Goal: Register for event/course

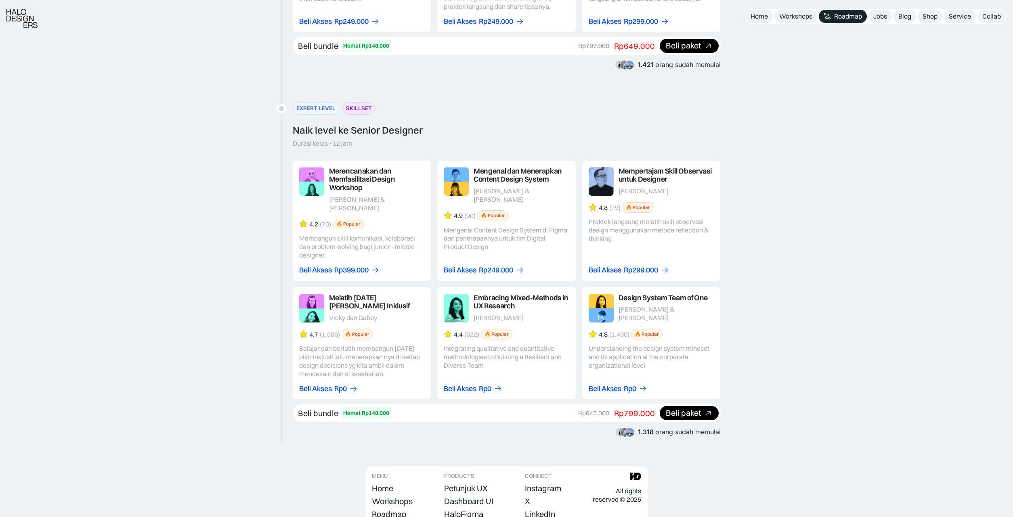
scroll to position [1235, 0]
click at [660, 370] on link at bounding box center [651, 342] width 138 height 112
click at [611, 383] on div "Beli Akses" at bounding box center [604, 387] width 33 height 8
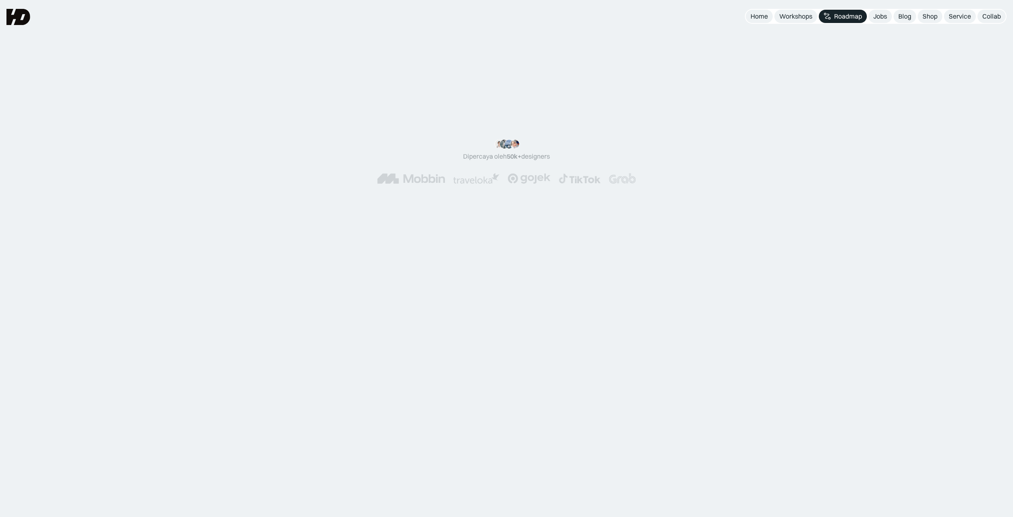
scroll to position [1235, 0]
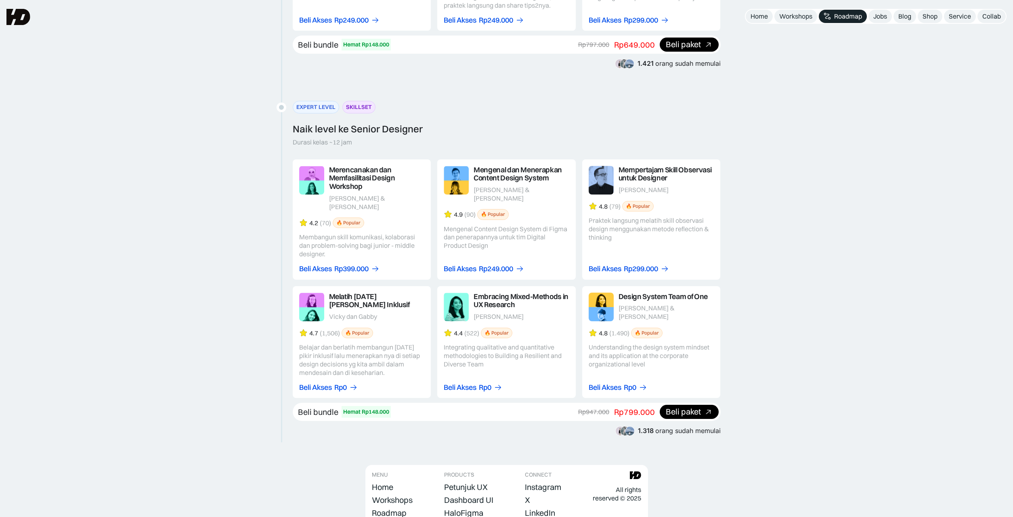
click at [305, 372] on link at bounding box center [362, 342] width 138 height 112
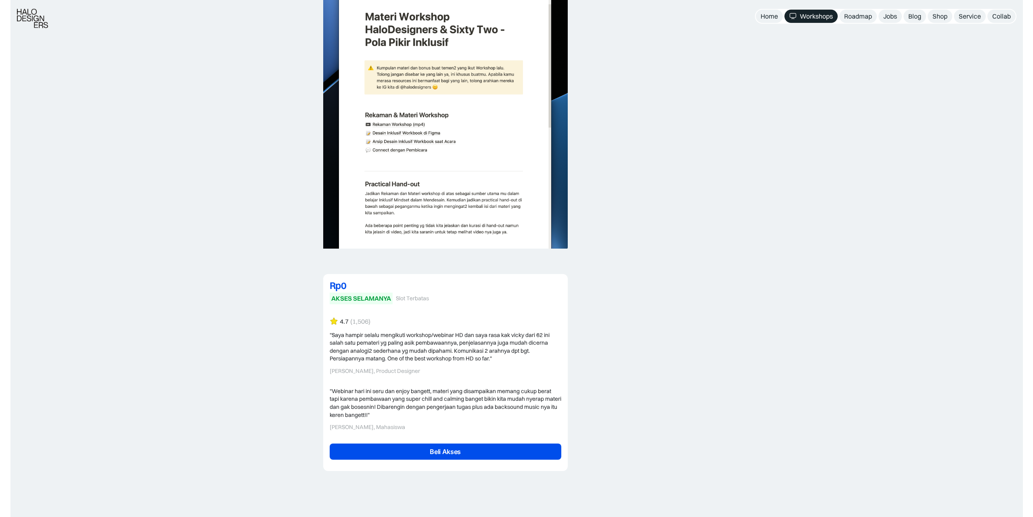
scroll to position [1317, 0]
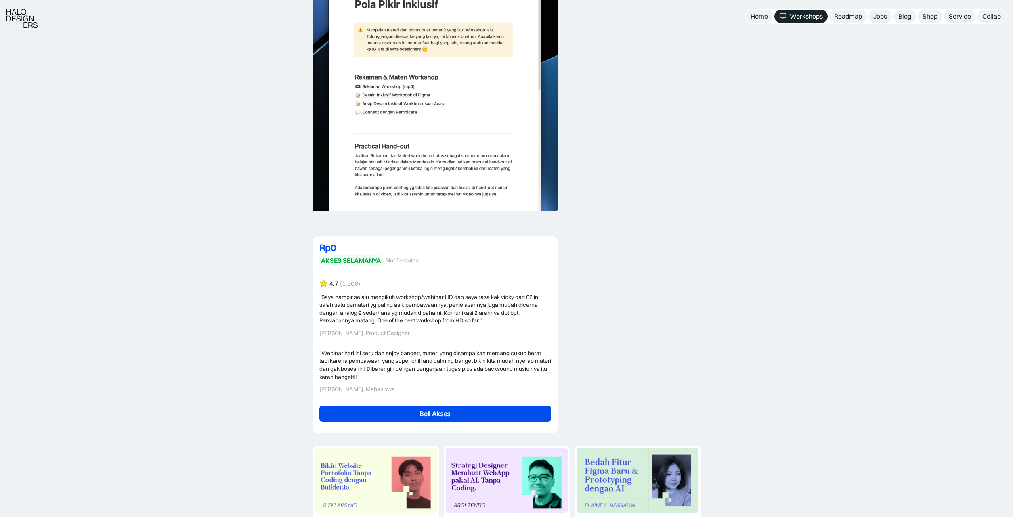
click at [454, 406] on link "Beli Akses" at bounding box center [435, 414] width 232 height 16
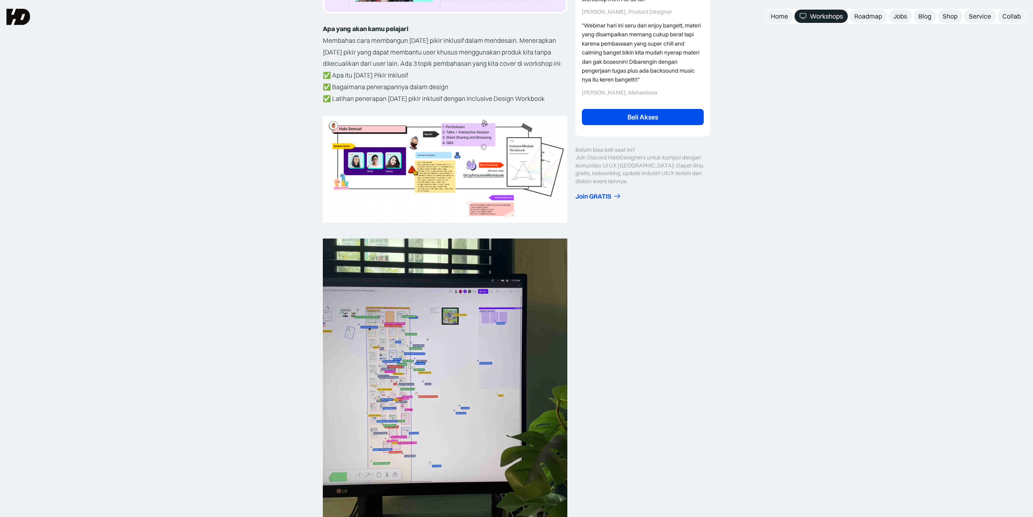
scroll to position [257, 0]
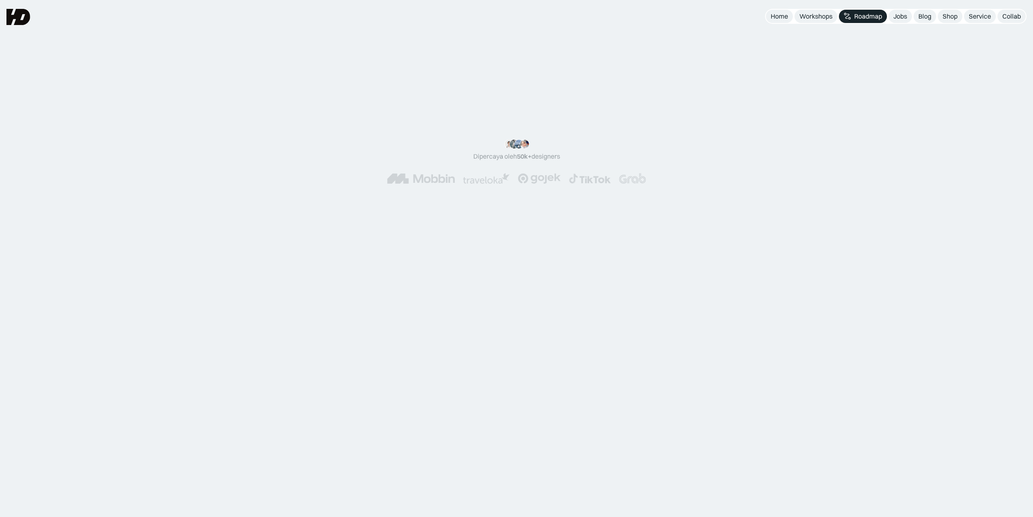
scroll to position [1235, 0]
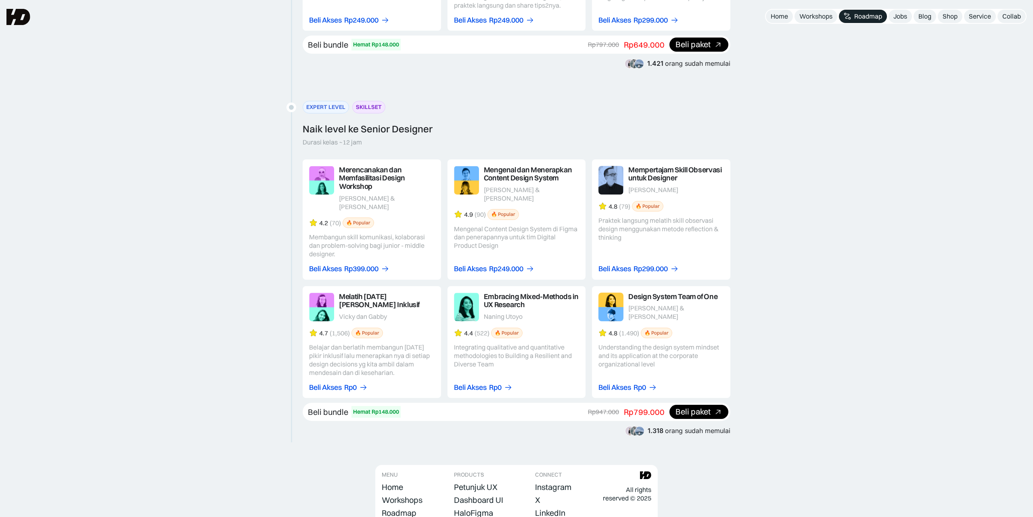
click at [548, 345] on link at bounding box center [517, 342] width 138 height 112
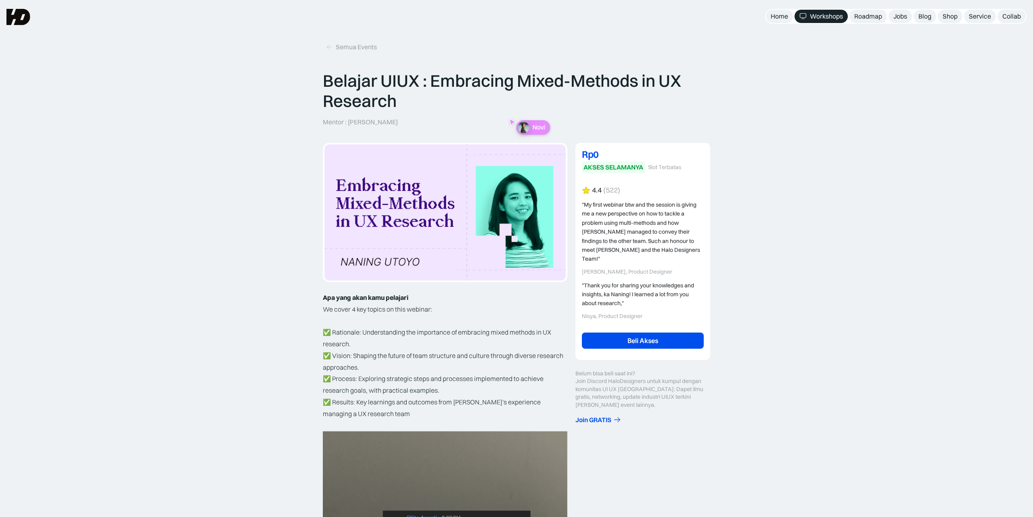
click at [674, 319] on div "4.4 (522) "My first webinar btw and the session is giving me a new perspective …" at bounding box center [643, 269] width 122 height 167
click at [668, 333] on link "Beli Akses" at bounding box center [643, 341] width 122 height 16
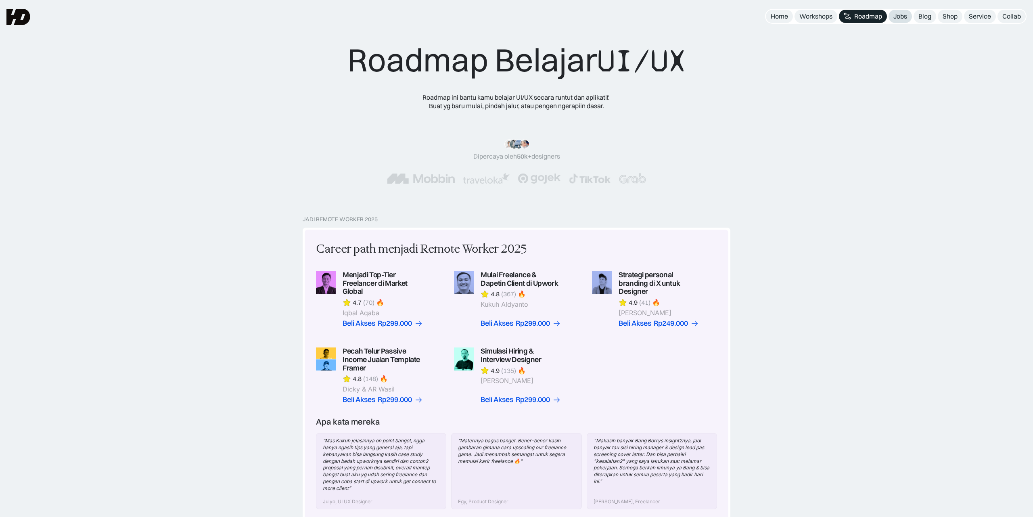
click at [904, 17] on div "Jobs" at bounding box center [900, 16] width 14 height 8
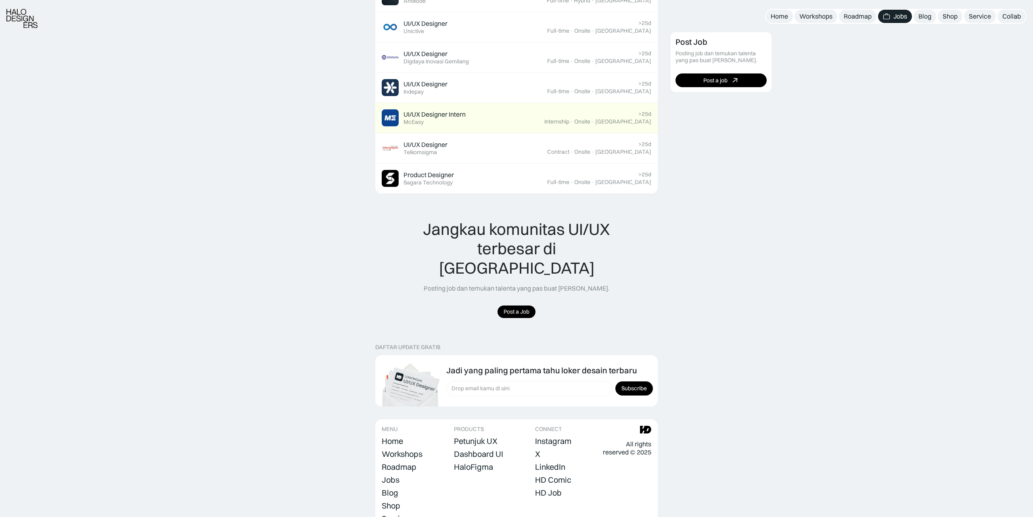
scroll to position [617, 0]
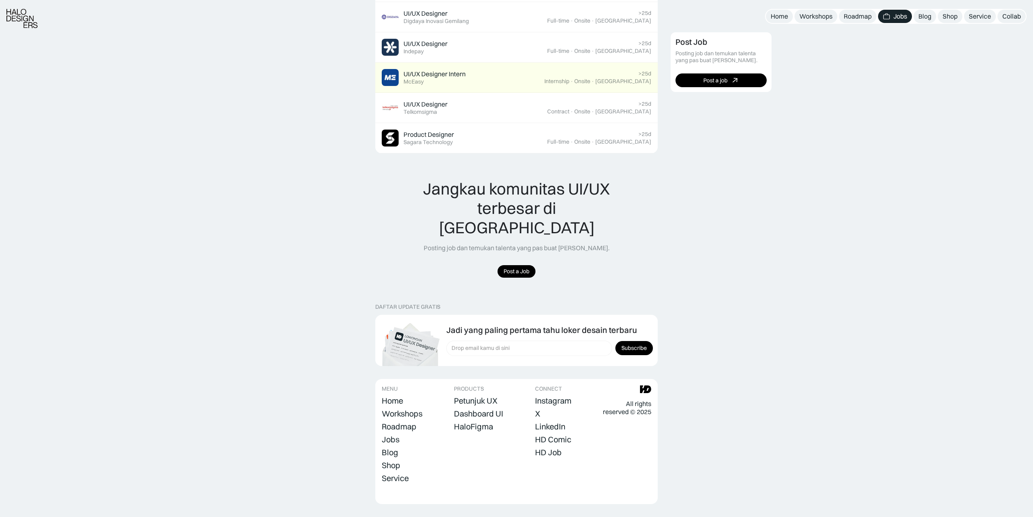
click at [8, 13] on img at bounding box center [21, 18] width 31 height 19
